Goal: Information Seeking & Learning: Check status

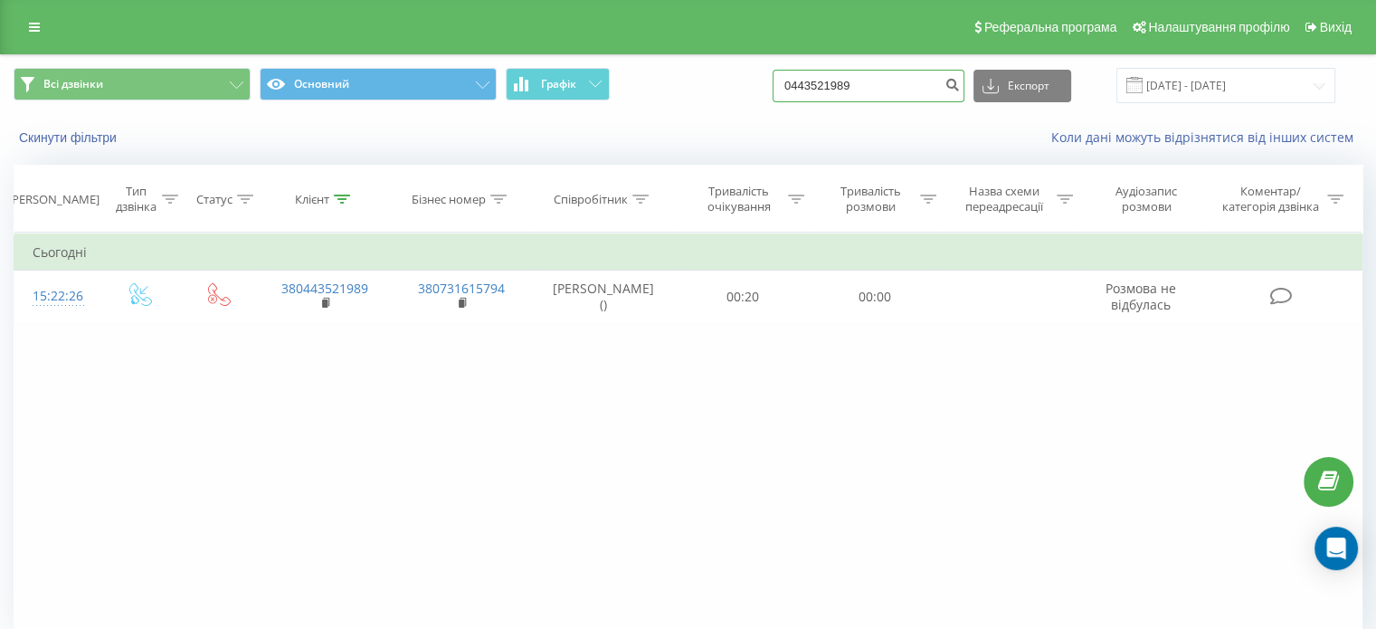
drag, startPoint x: 894, startPoint y: 84, endPoint x: 777, endPoint y: 92, distance: 117.0
click at [772, 97] on div "Всі дзвінки Основний Графік 0443521989 Експорт .csv .xls .xlsx 20.05.2025 - 20.…" at bounding box center [688, 85] width 1349 height 35
paste input "63888796"
type input "0638887969"
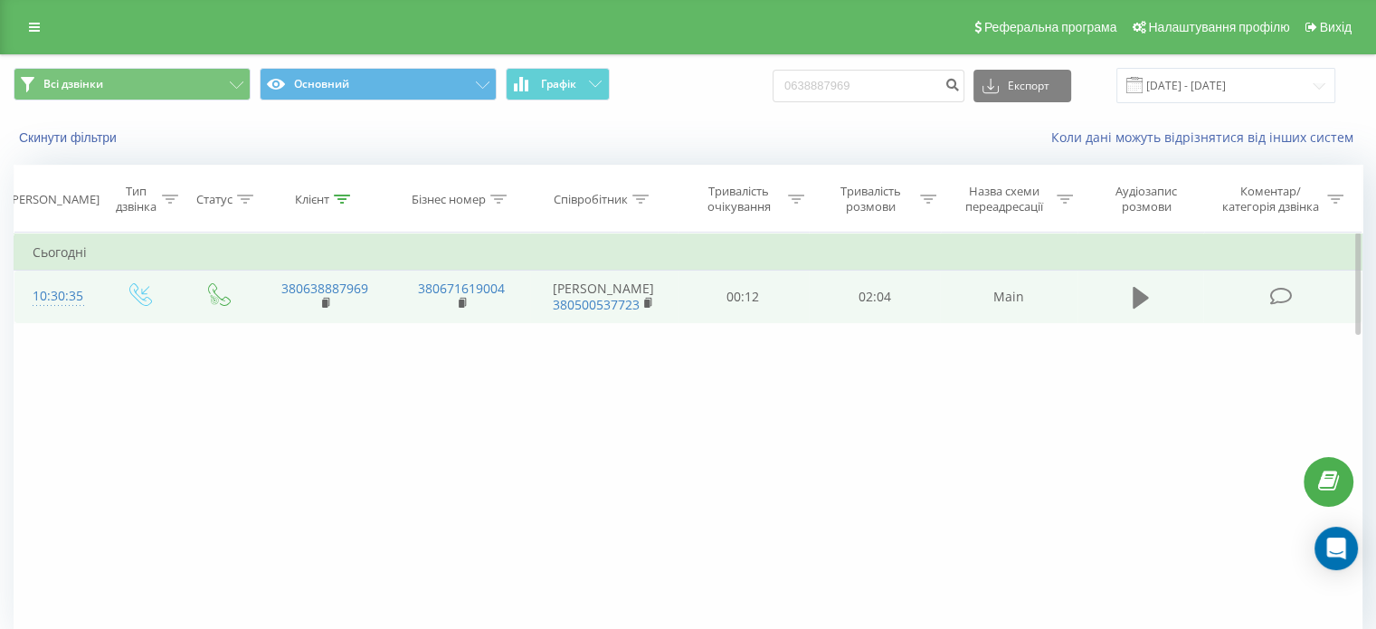
click at [1136, 299] on icon at bounding box center [1141, 298] width 16 height 22
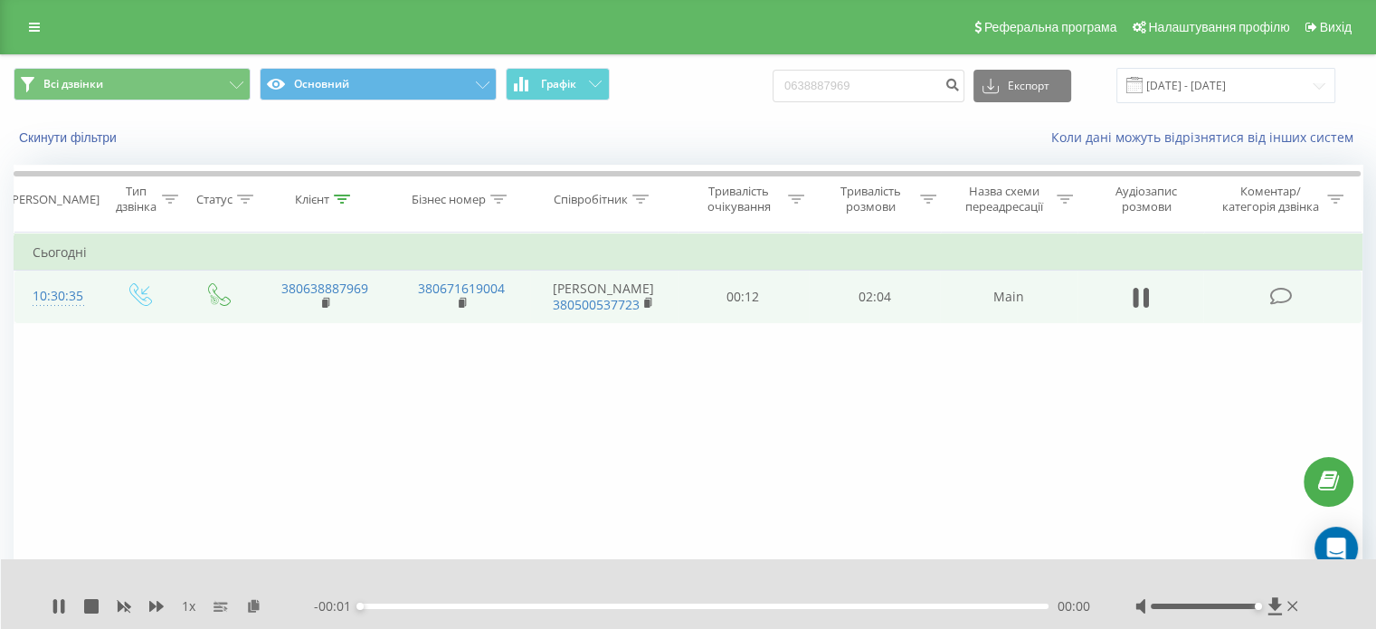
drag, startPoint x: 1206, startPoint y: 606, endPoint x: 1261, endPoint y: 611, distance: 55.4
click at [1261, 611] on div at bounding box center [1218, 606] width 166 height 18
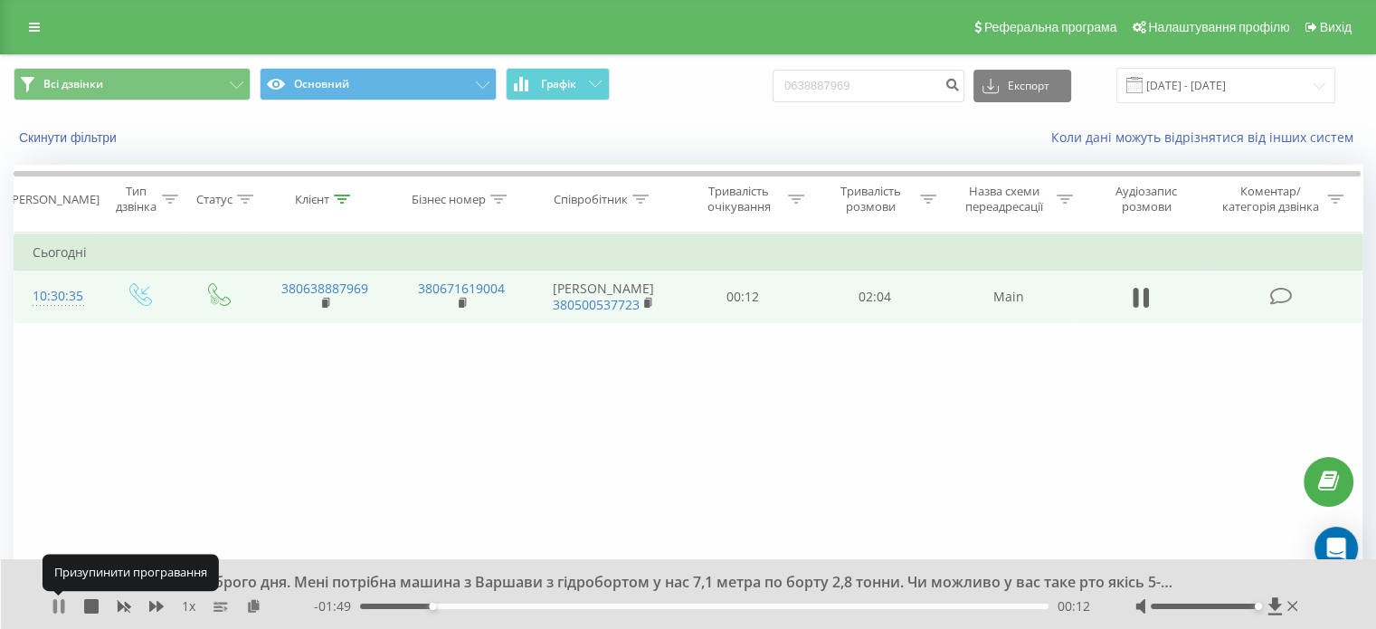
click at [63, 603] on icon at bounding box center [63, 606] width 4 height 14
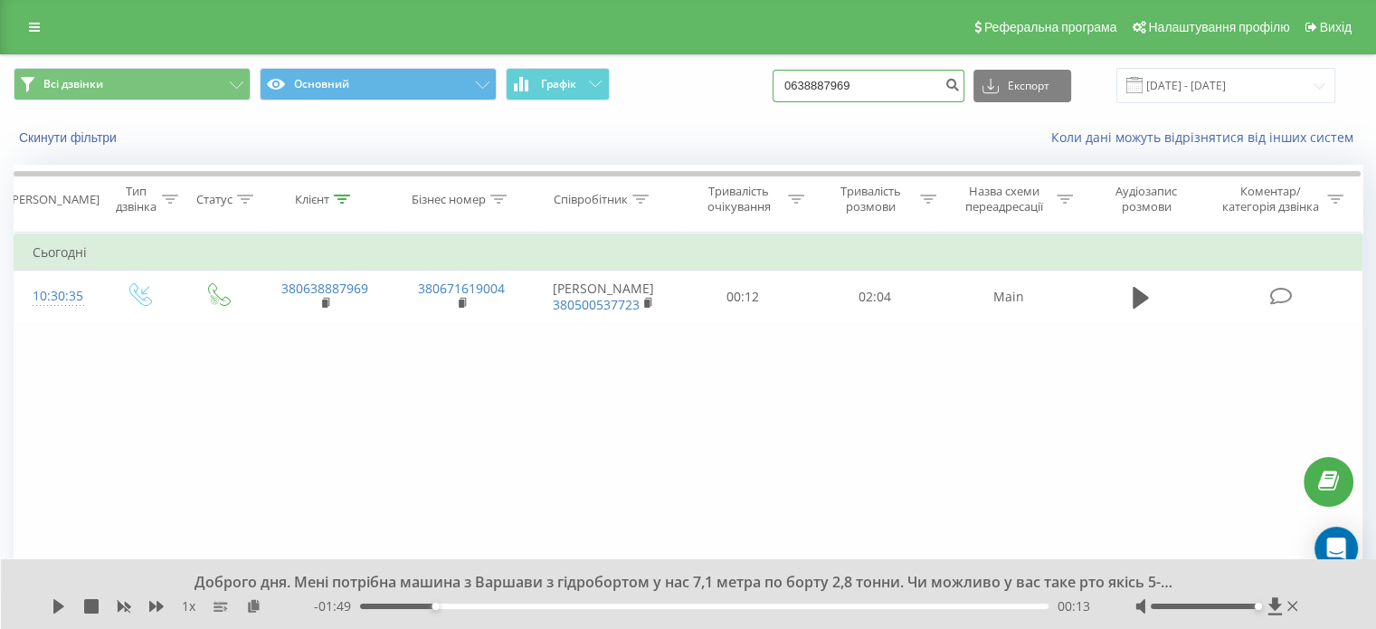
drag, startPoint x: 903, startPoint y: 87, endPoint x: 753, endPoint y: 98, distance: 150.6
click at [753, 104] on div "Всі дзвінки Основний Графік 0638887969 Експорт .csv .xls .xlsx 20.05.2025 - 20.…" at bounding box center [688, 85] width 1374 height 61
type input "0687485906"
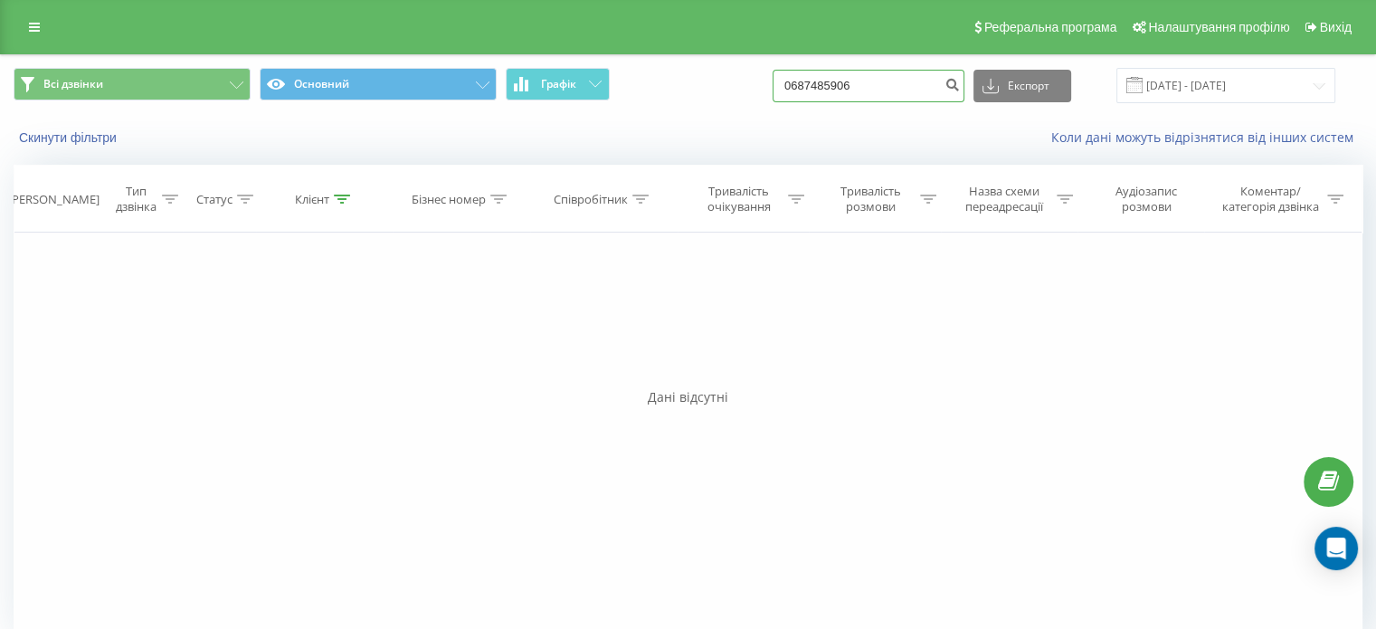
click at [878, 93] on input "0687485906" at bounding box center [869, 86] width 192 height 33
click at [907, 80] on input "0687485906" at bounding box center [869, 86] width 192 height 33
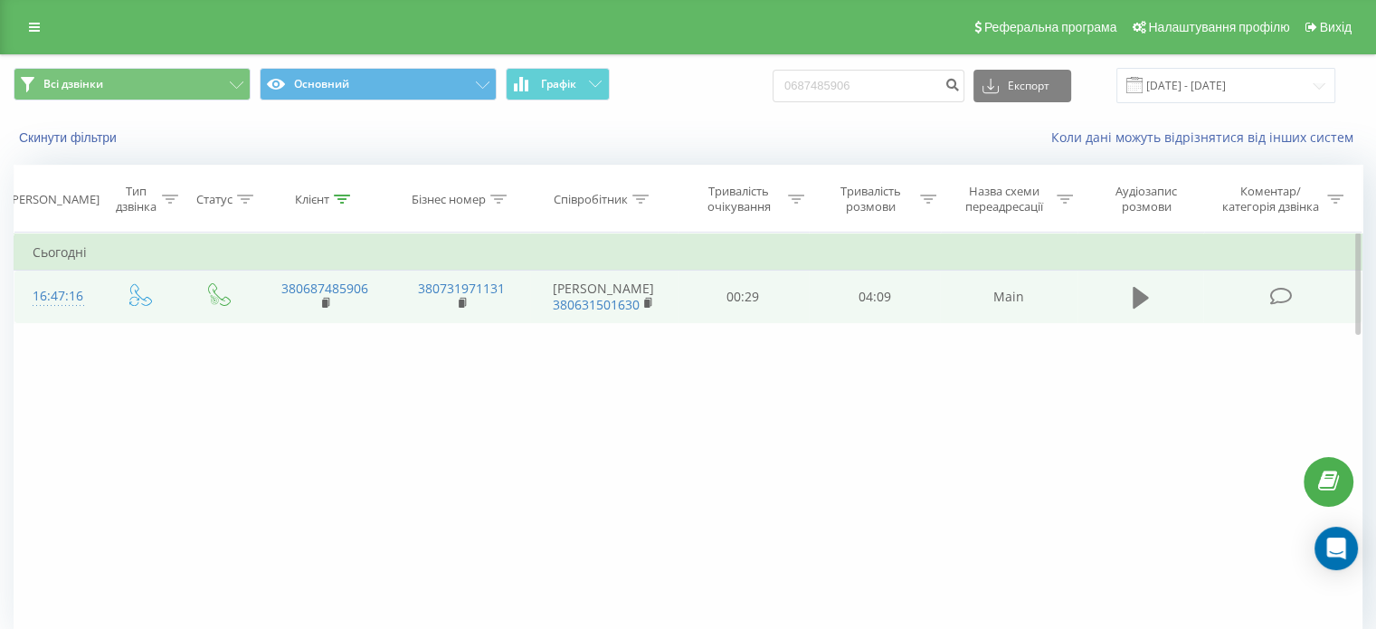
click at [1141, 310] on icon at bounding box center [1141, 297] width 16 height 25
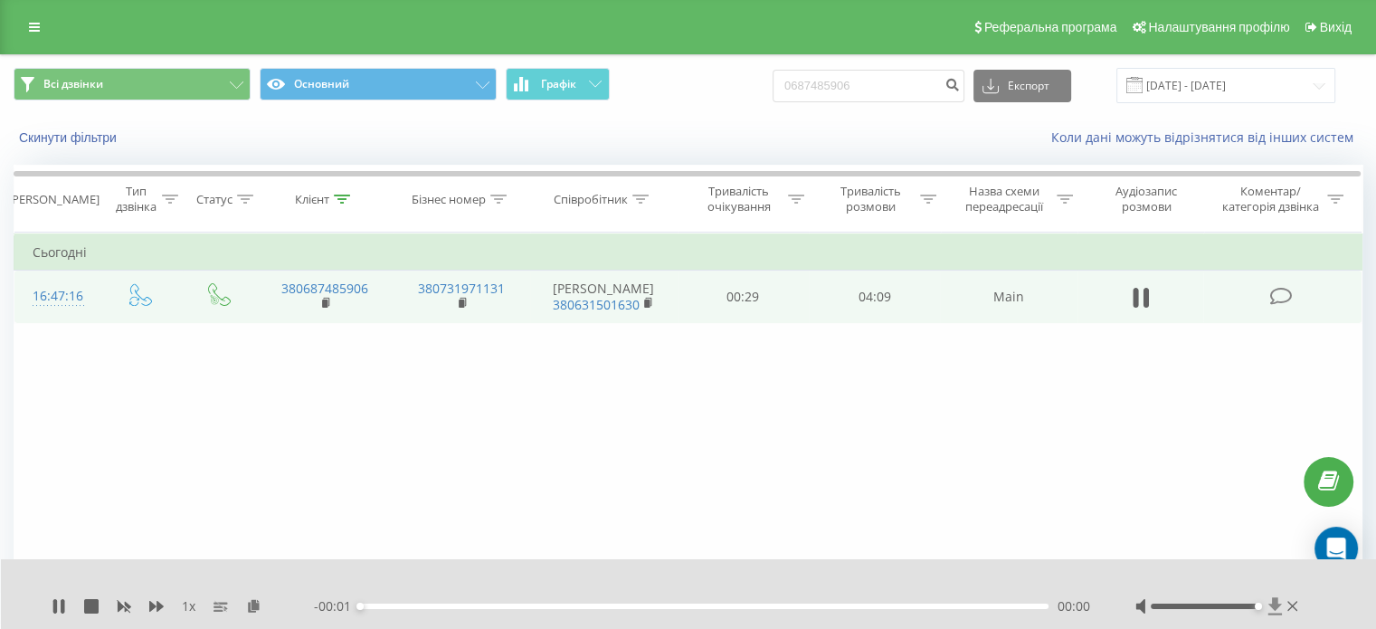
drag, startPoint x: 1206, startPoint y: 606, endPoint x: 1274, endPoint y: 606, distance: 67.9
click at [1274, 606] on div at bounding box center [1218, 606] width 166 height 18
click at [1145, 306] on icon at bounding box center [1145, 298] width 5 height 20
